Goal: Task Accomplishment & Management: Manage account settings

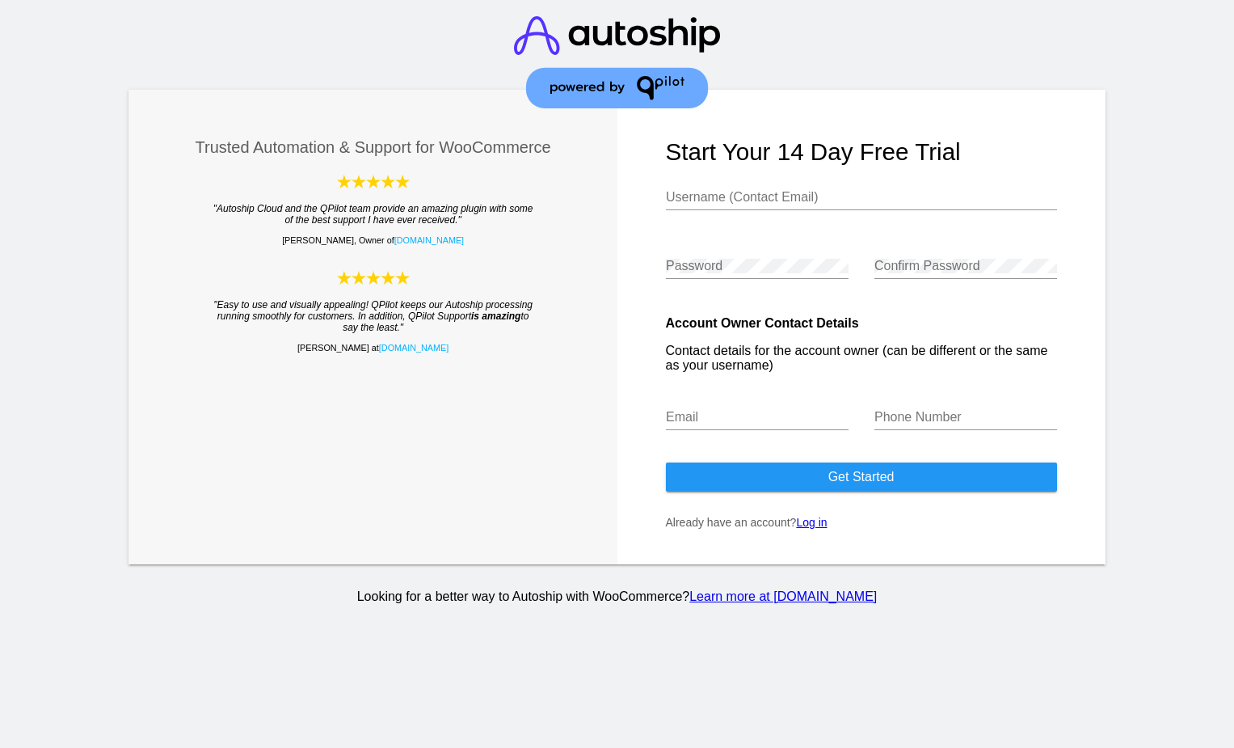
click at [817, 523] on link "Log in" at bounding box center [811, 522] width 31 height 13
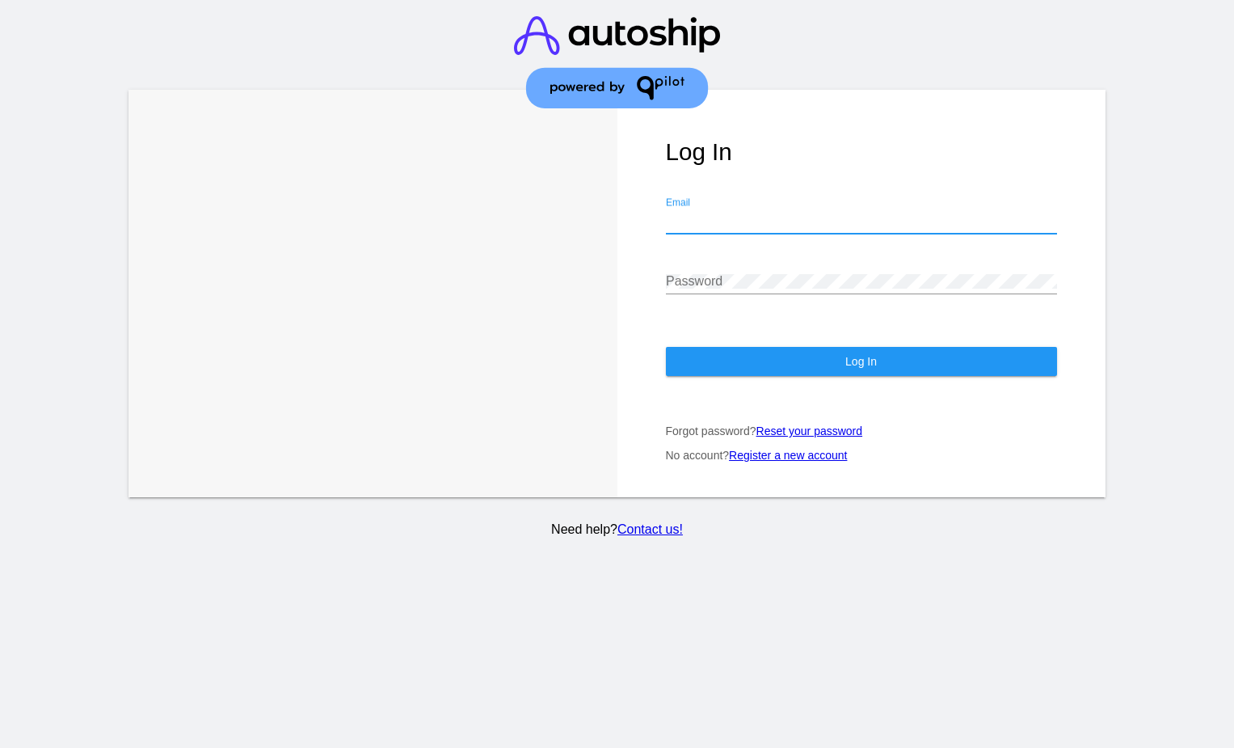
type input "[EMAIL_ADDRESS][DOMAIN_NAME]"
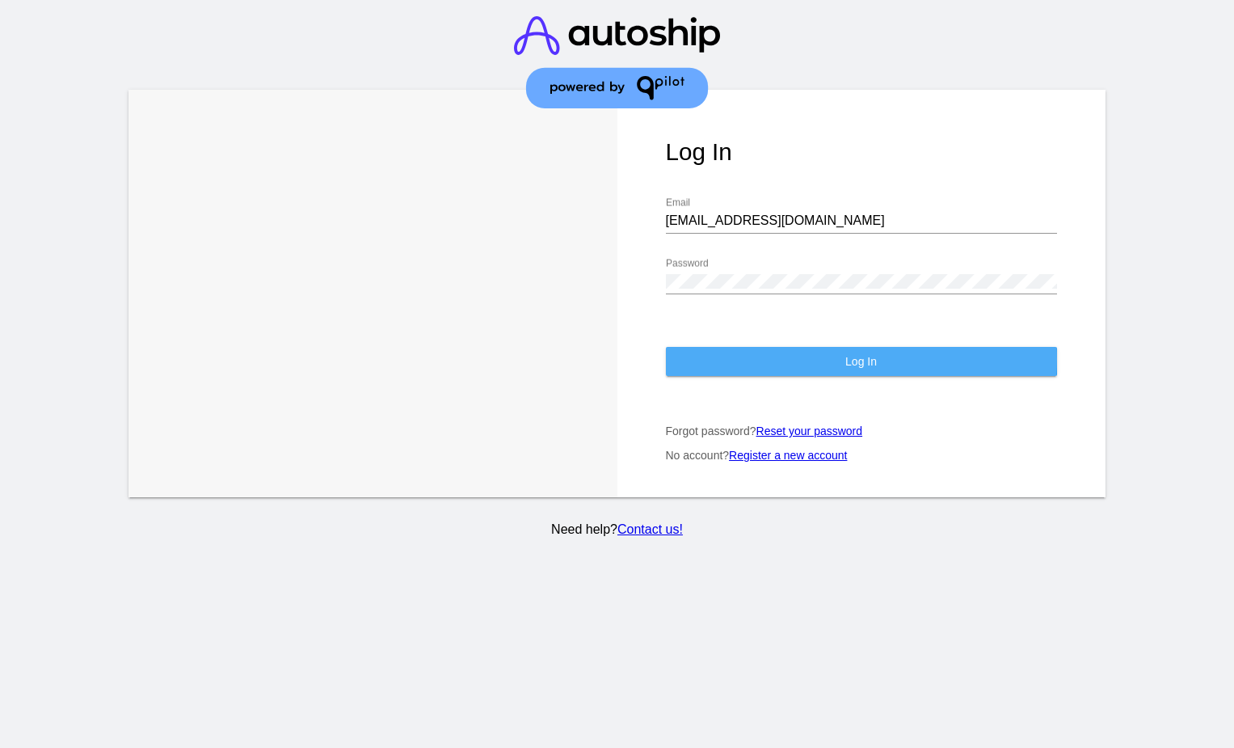
click at [844, 361] on button "Log In" at bounding box center [861, 361] width 391 height 29
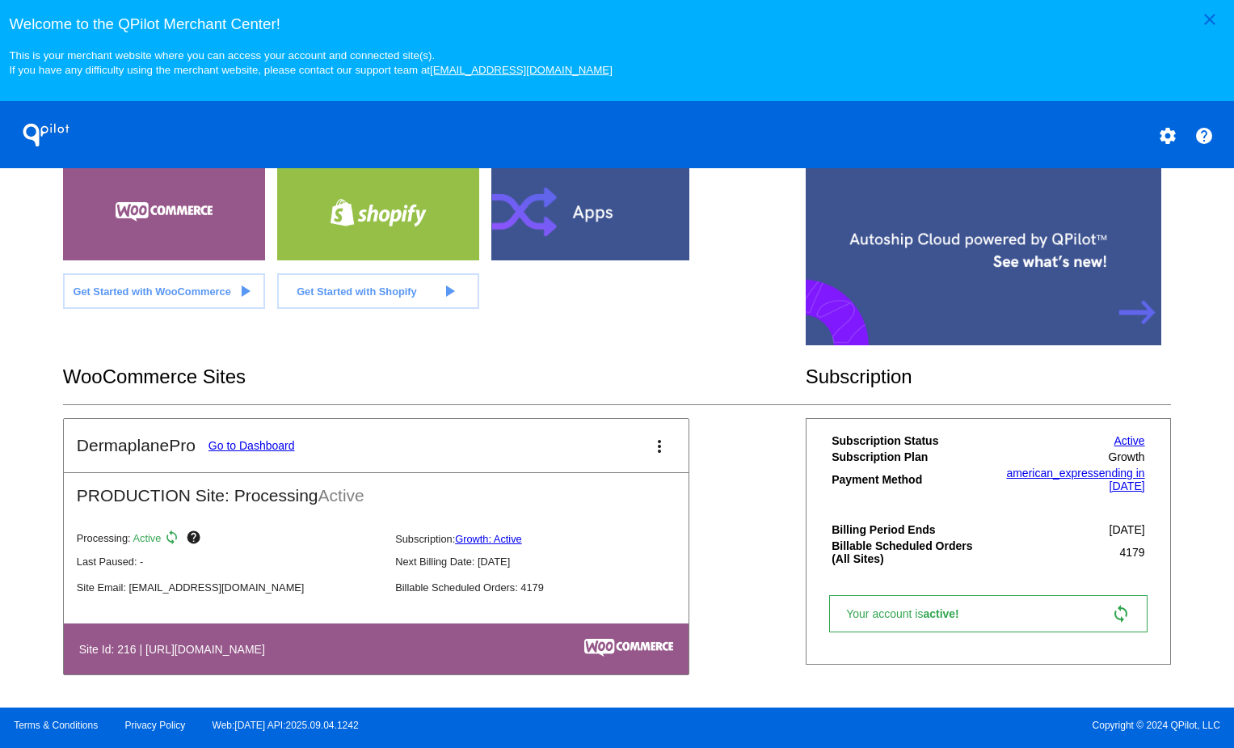
scroll to position [345, 0]
click at [251, 445] on link "Go to Dashboard" at bounding box center [252, 445] width 87 height 13
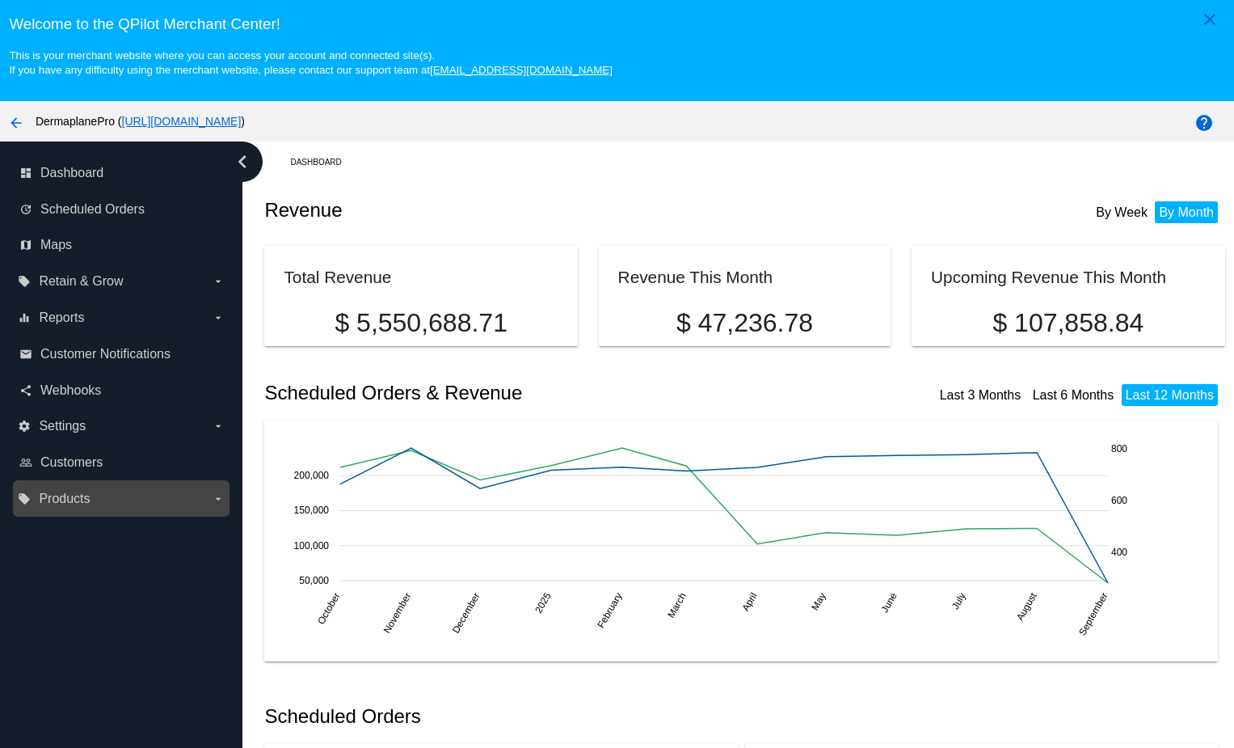
click at [64, 506] on span "Products" at bounding box center [64, 499] width 51 height 15
click at [0, 0] on input "local_offer Products arrow_drop_down" at bounding box center [0, 0] width 0 height 0
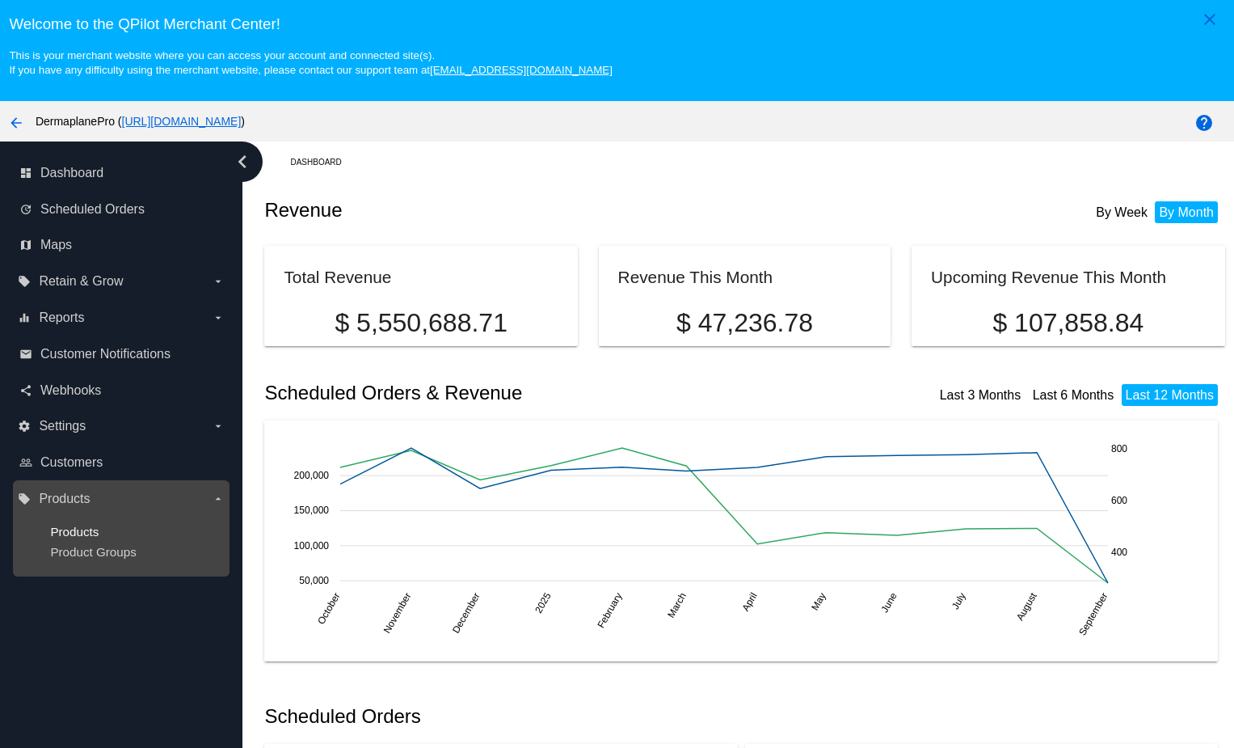
click at [87, 530] on span "Products" at bounding box center [74, 532] width 49 height 14
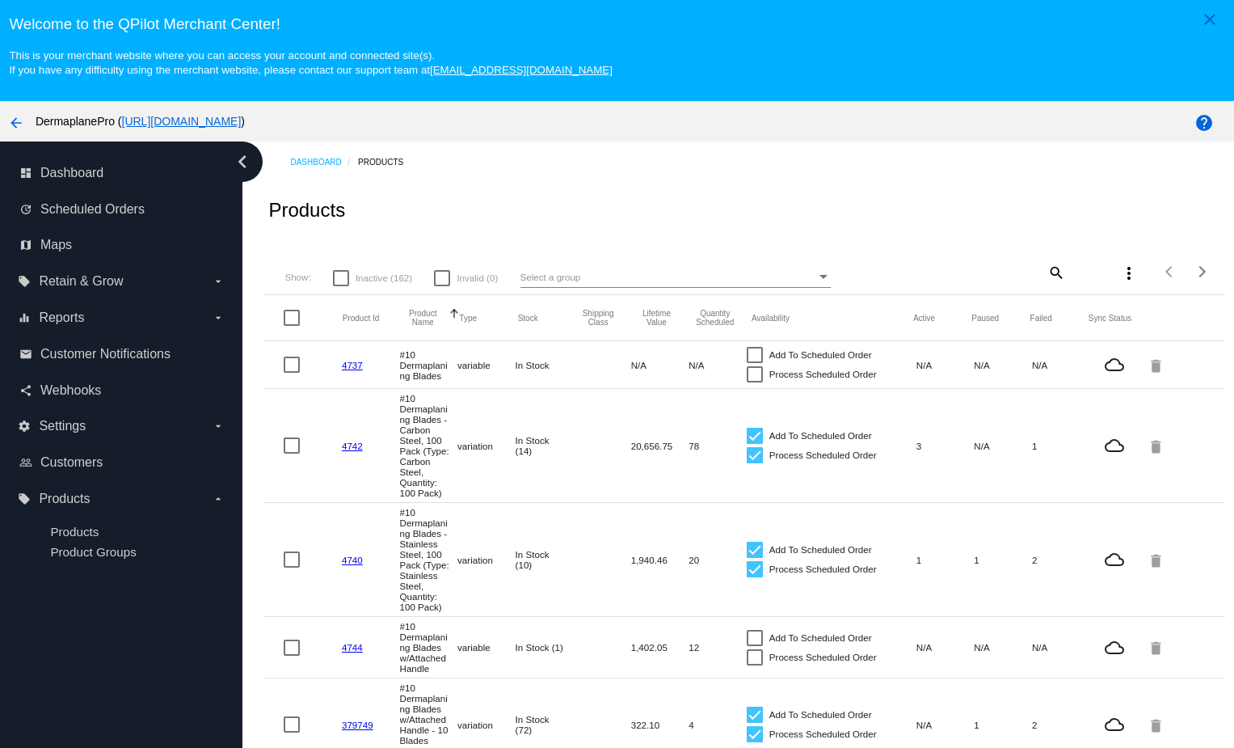
click at [580, 276] on div "Select a group" at bounding box center [669, 277] width 296 height 19
drag, startPoint x: 553, startPoint y: 272, endPoint x: 563, endPoint y: 273, distance: 9.7
click at [563, 273] on div "Select a group" at bounding box center [669, 277] width 296 height 19
click at [1057, 272] on div at bounding box center [617, 374] width 1234 height 748
click at [1058, 271] on mat-icon "search" at bounding box center [1055, 272] width 19 height 25
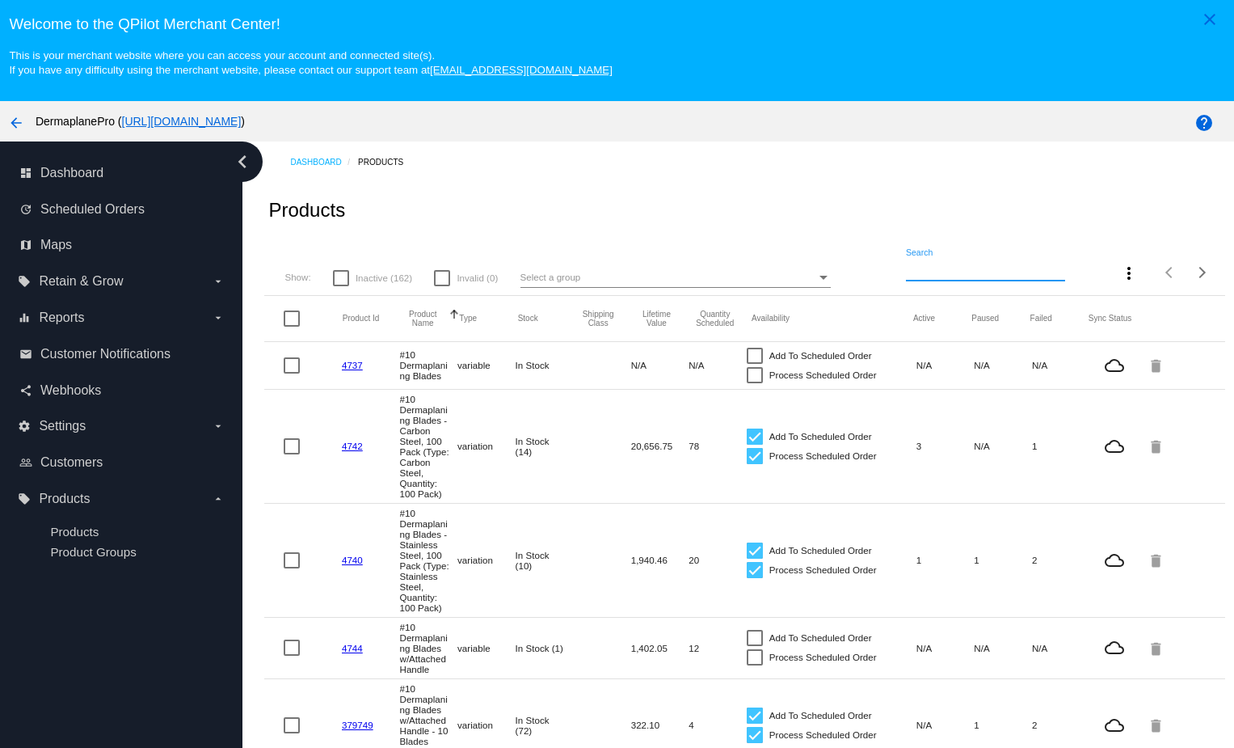
click at [940, 271] on input "Search" at bounding box center [985, 269] width 159 height 13
type input "Bio-Smart"
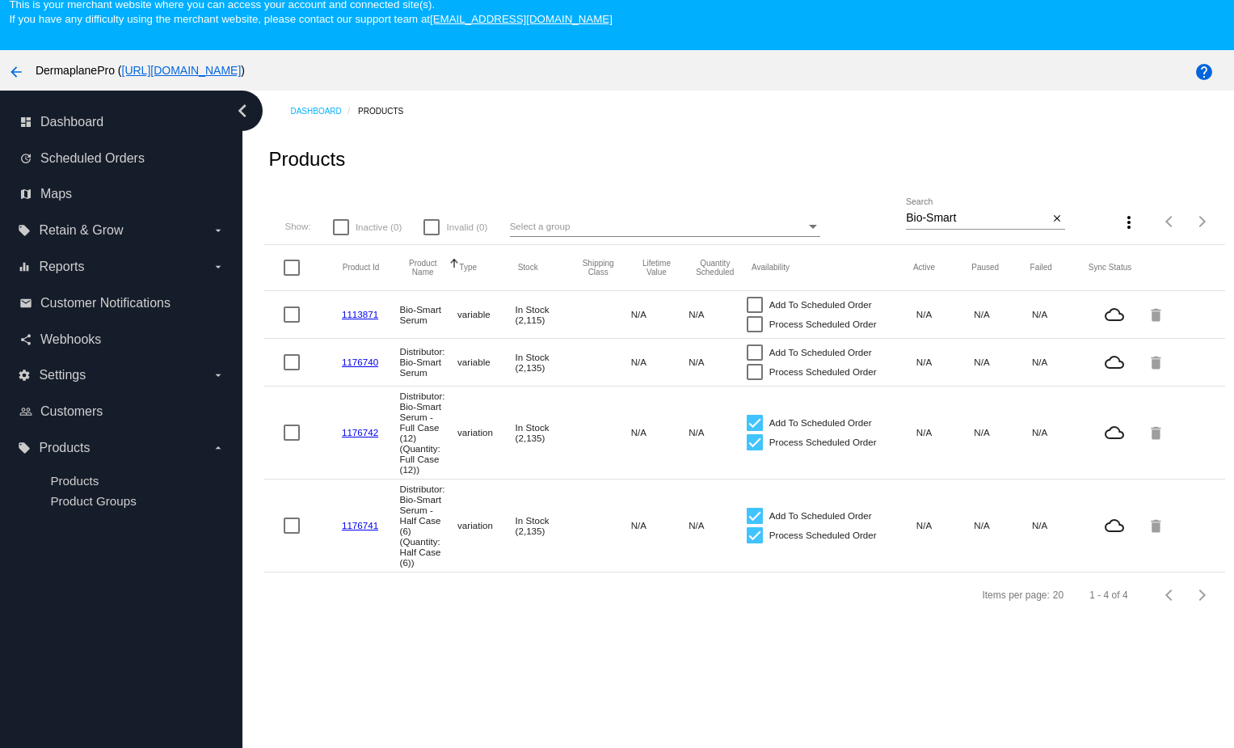
click at [479, 319] on mat-cell "variable" at bounding box center [487, 314] width 58 height 19
click at [353, 319] on link "1113871" at bounding box center [360, 314] width 36 height 11
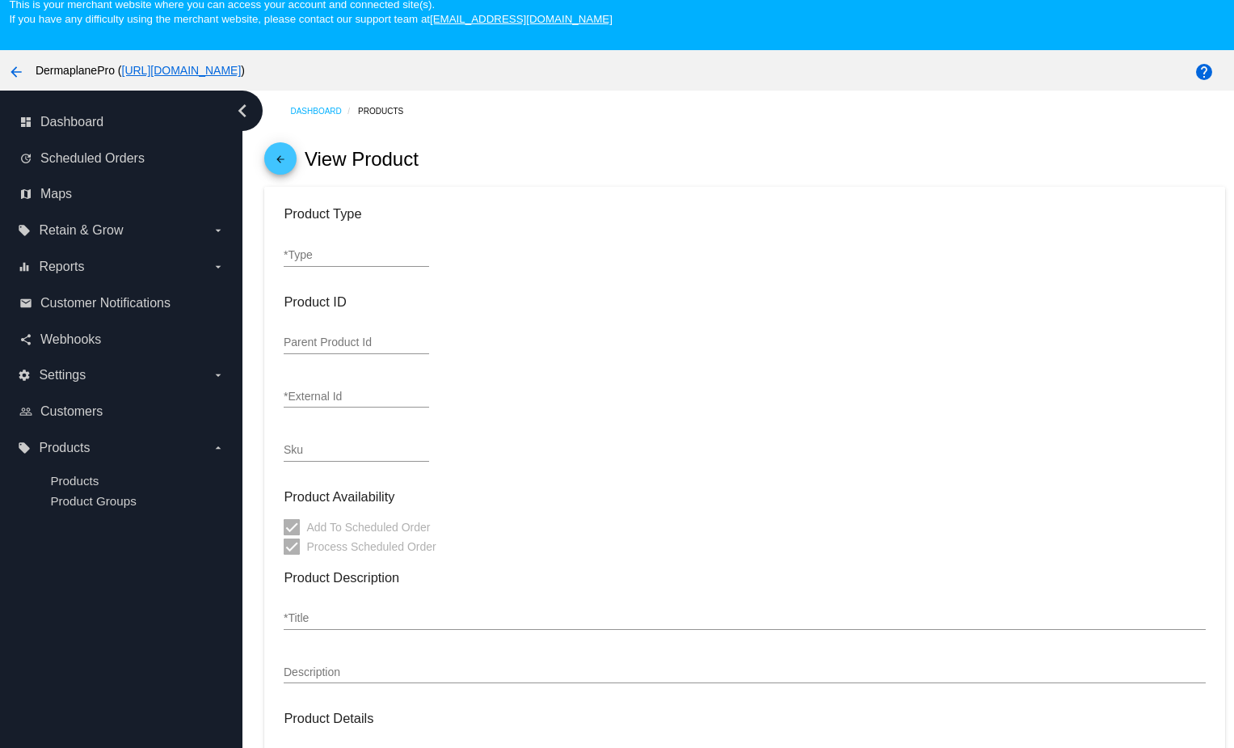
type input "variable"
type input "1113871"
type input "5850"
checkbox input "false"
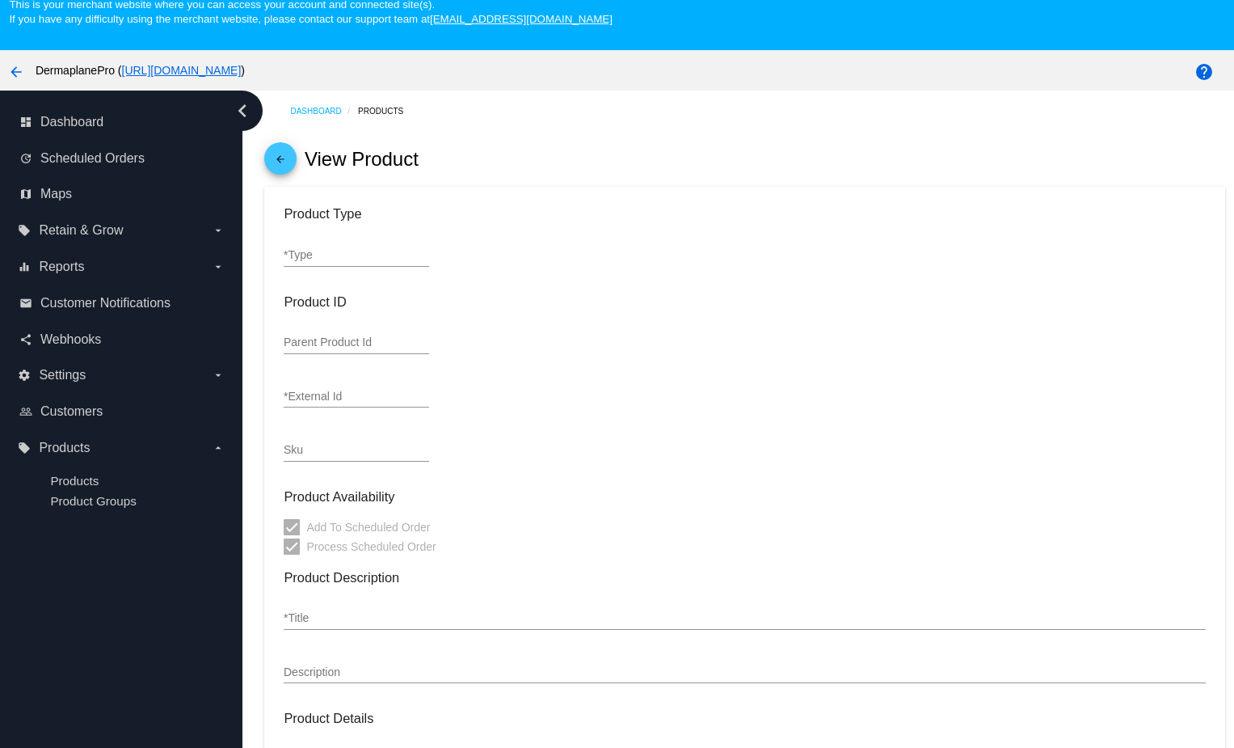
type input "Bio-Smart Serum"
type input "0"
type input "38.35"
type input "1.5"
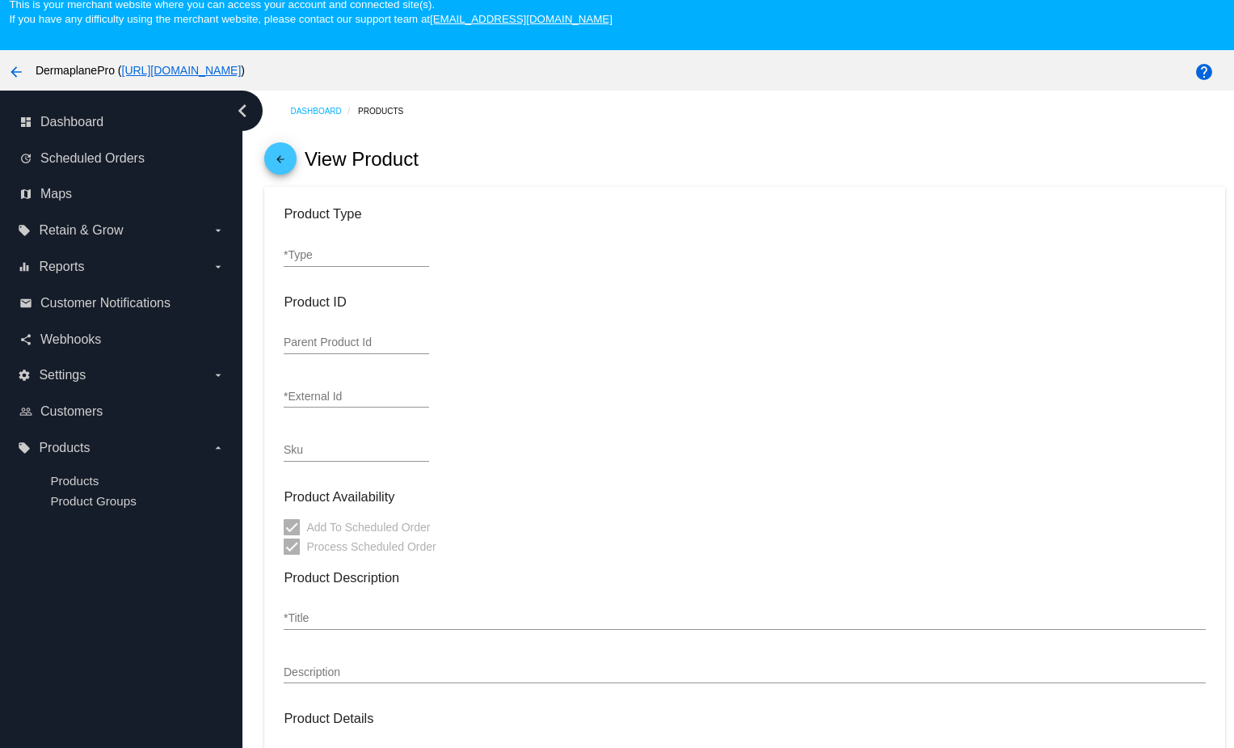
type input "3"
type input ".25"
type input "In Stock (2,115)"
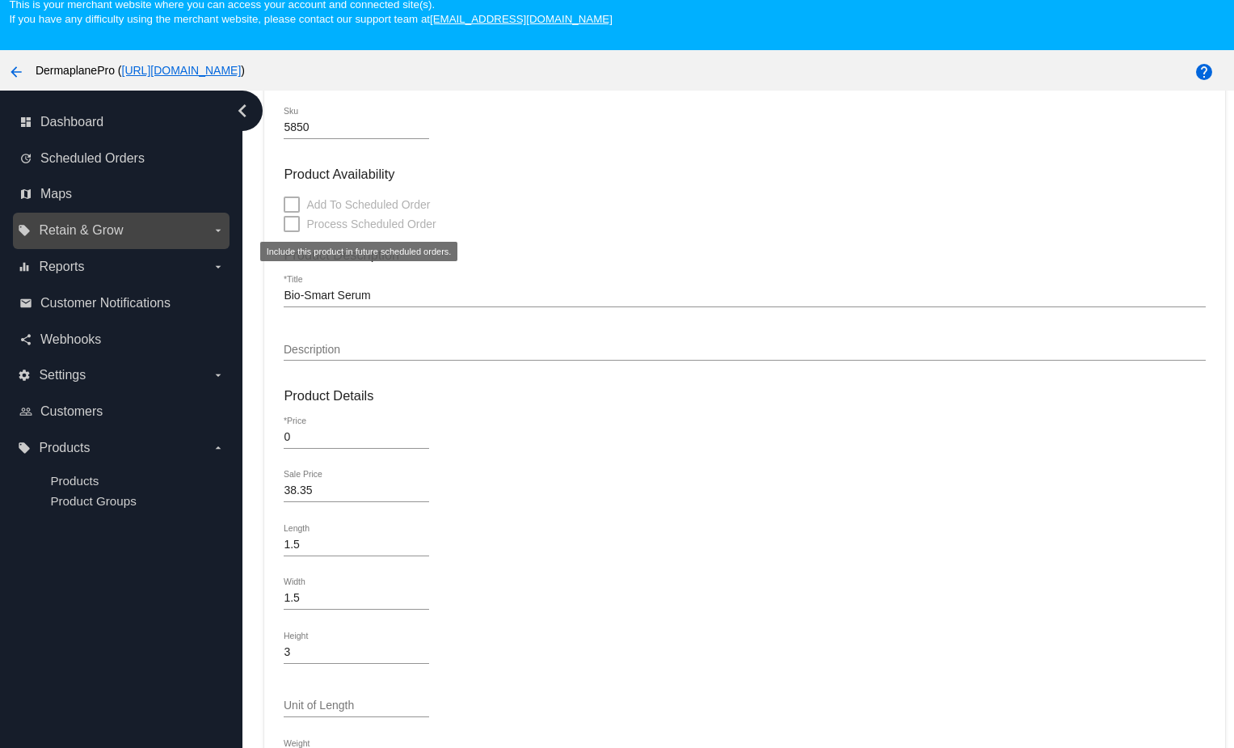
scroll to position [326, 0]
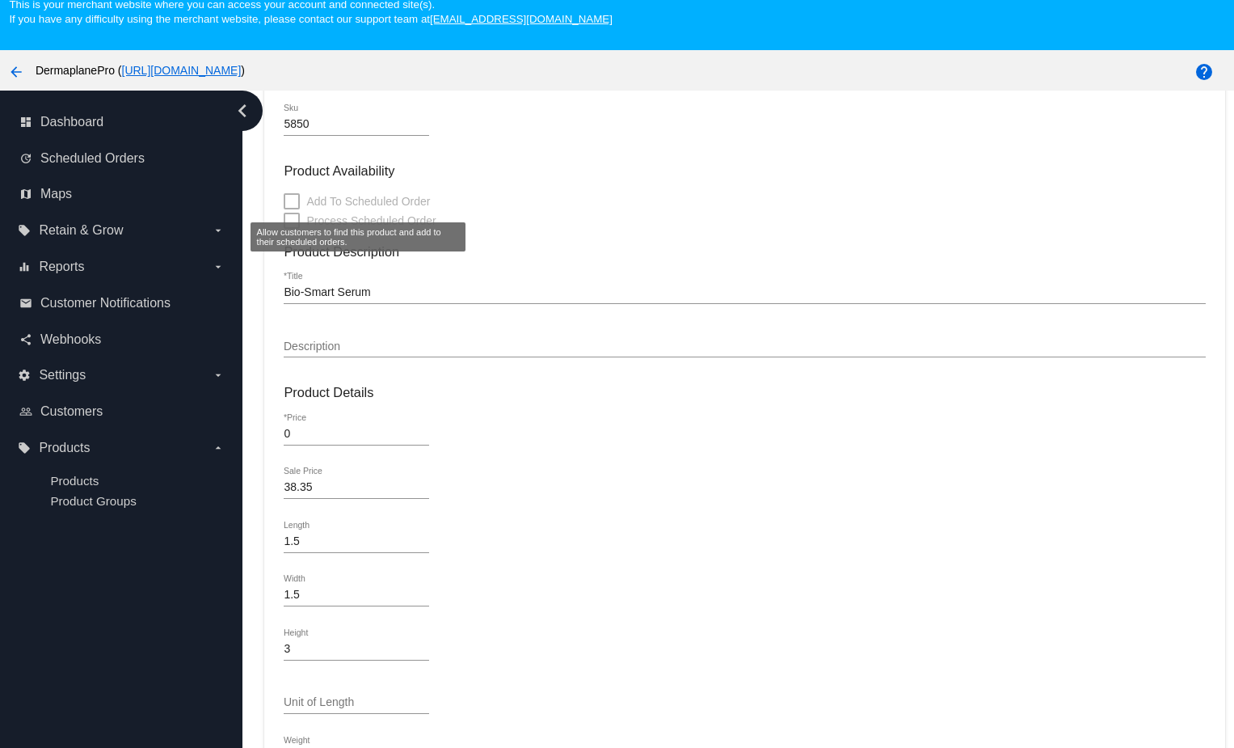
click at [293, 206] on div at bounding box center [292, 201] width 16 height 16
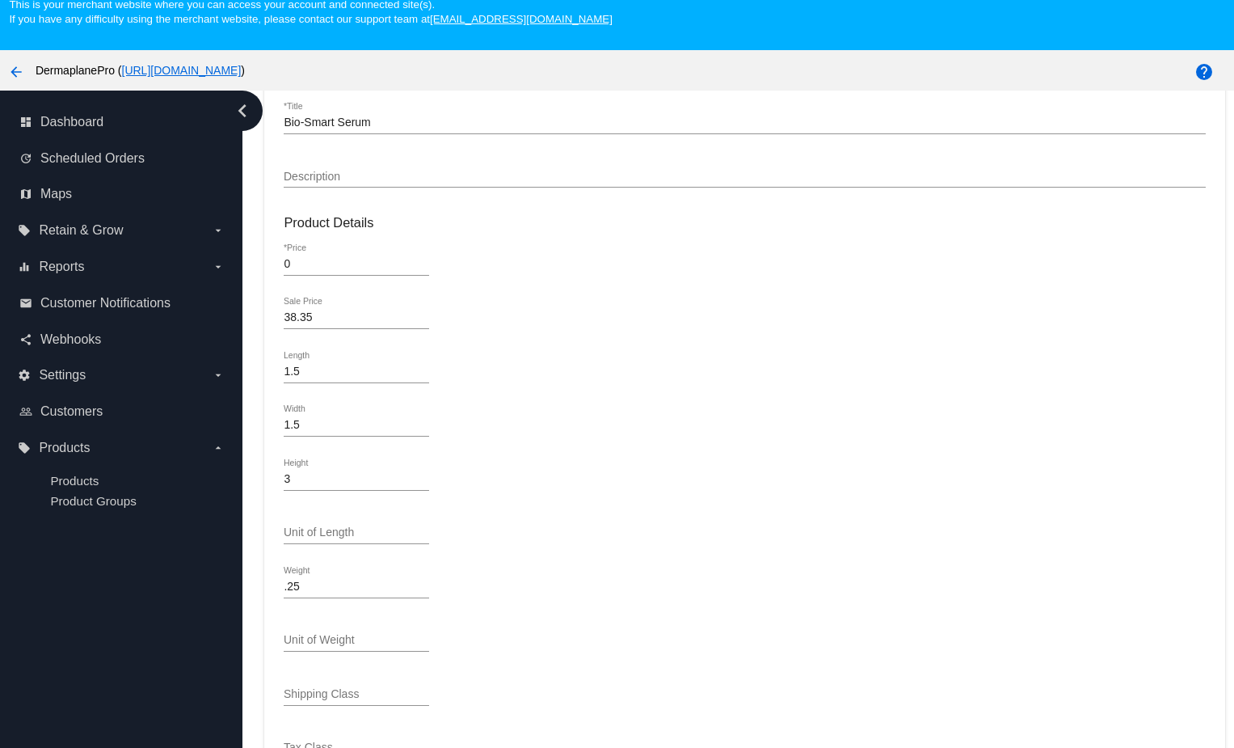
scroll to position [530, 0]
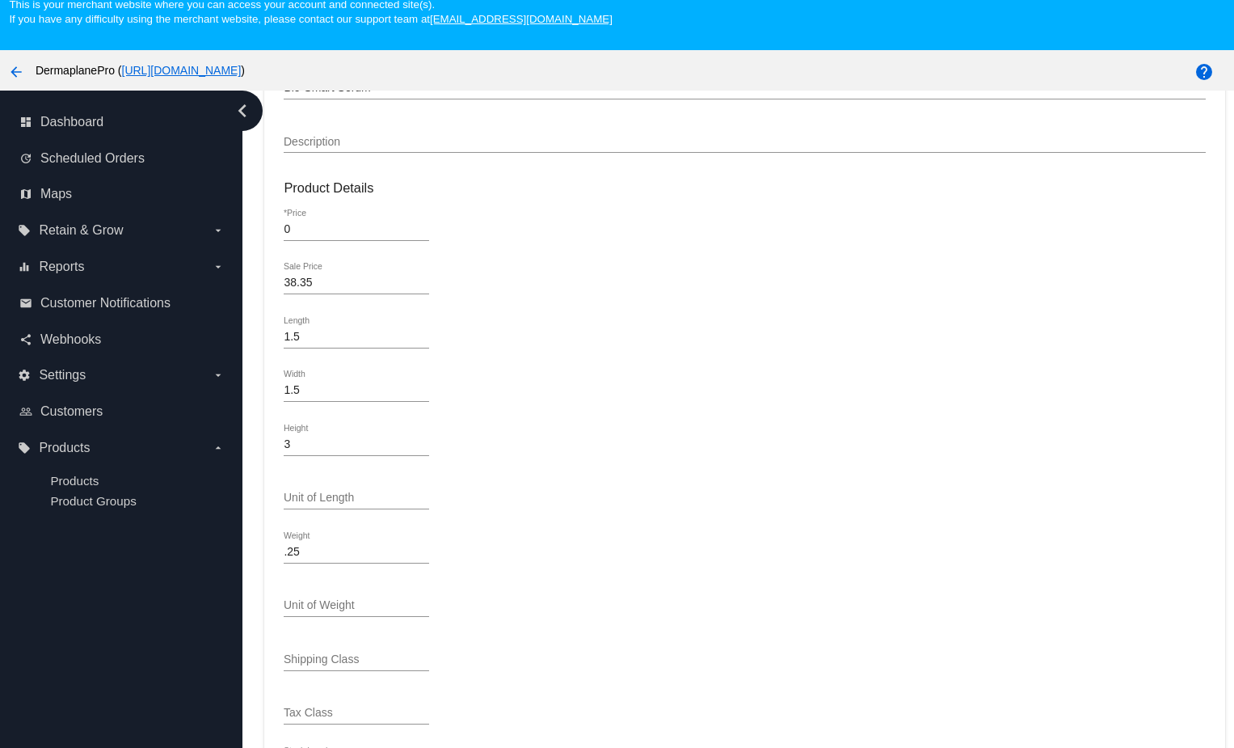
click at [319, 230] on input "0" at bounding box center [357, 229] width 146 height 13
drag, startPoint x: 302, startPoint y: 239, endPoint x: 282, endPoint y: 230, distance: 21.3
click at [282, 230] on mat-card "Product Type variable *Type Product ID Parent Product Id 1113871 *External Id 5…" at bounding box center [744, 260] width 960 height 1205
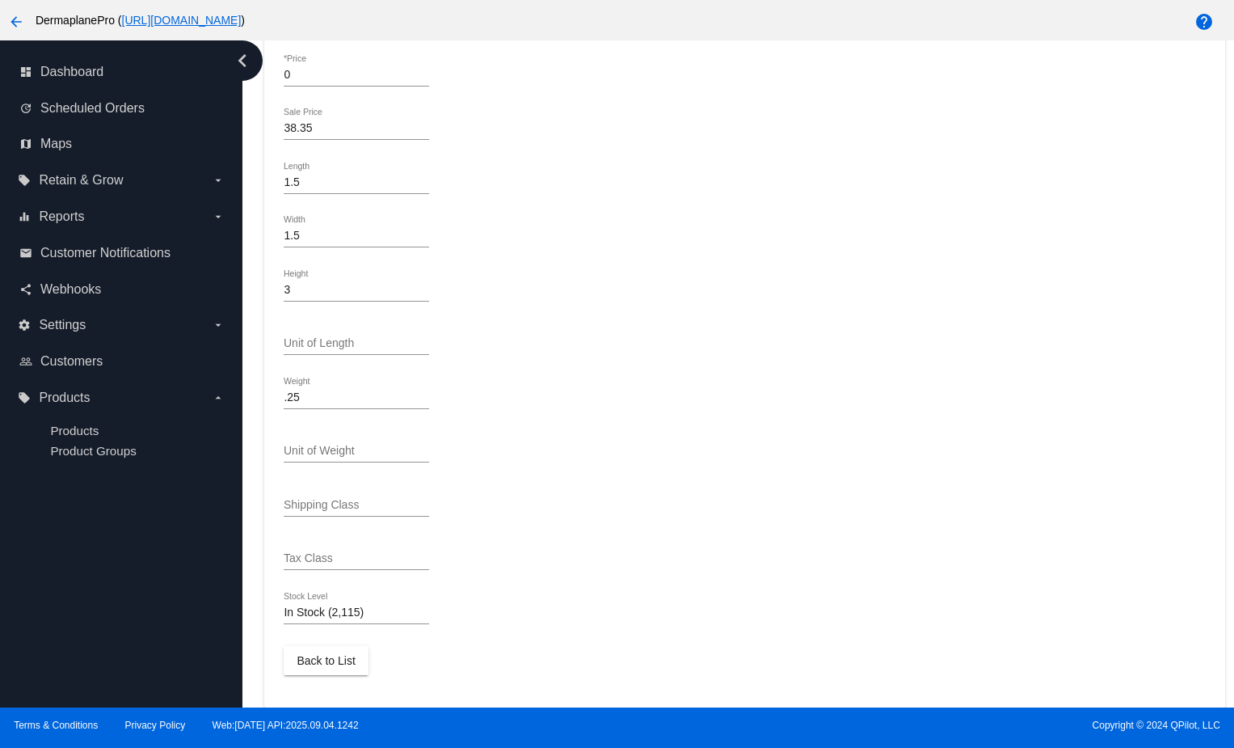
scroll to position [102, 0]
click at [323, 654] on span "Back to List" at bounding box center [326, 660] width 58 height 13
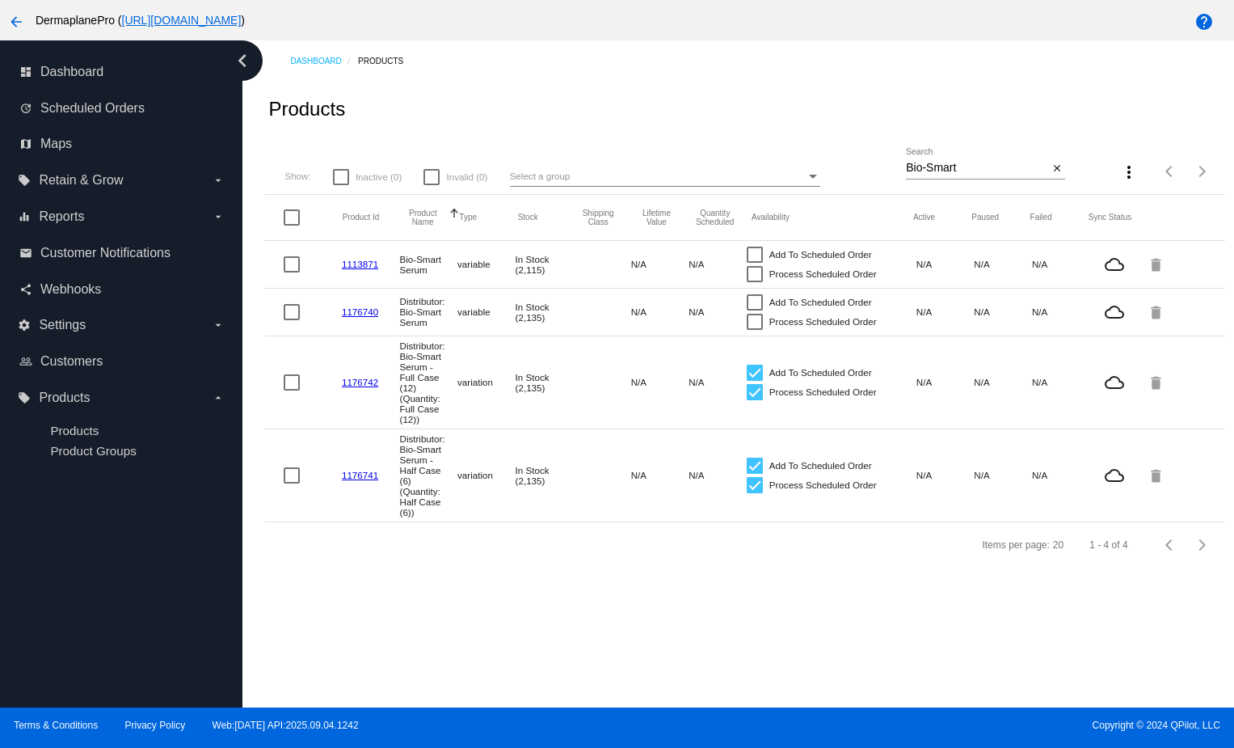
click at [1196, 265] on mat-cell "delete" at bounding box center [1177, 263] width 58 height 33
